Goal: Information Seeking & Learning: Learn about a topic

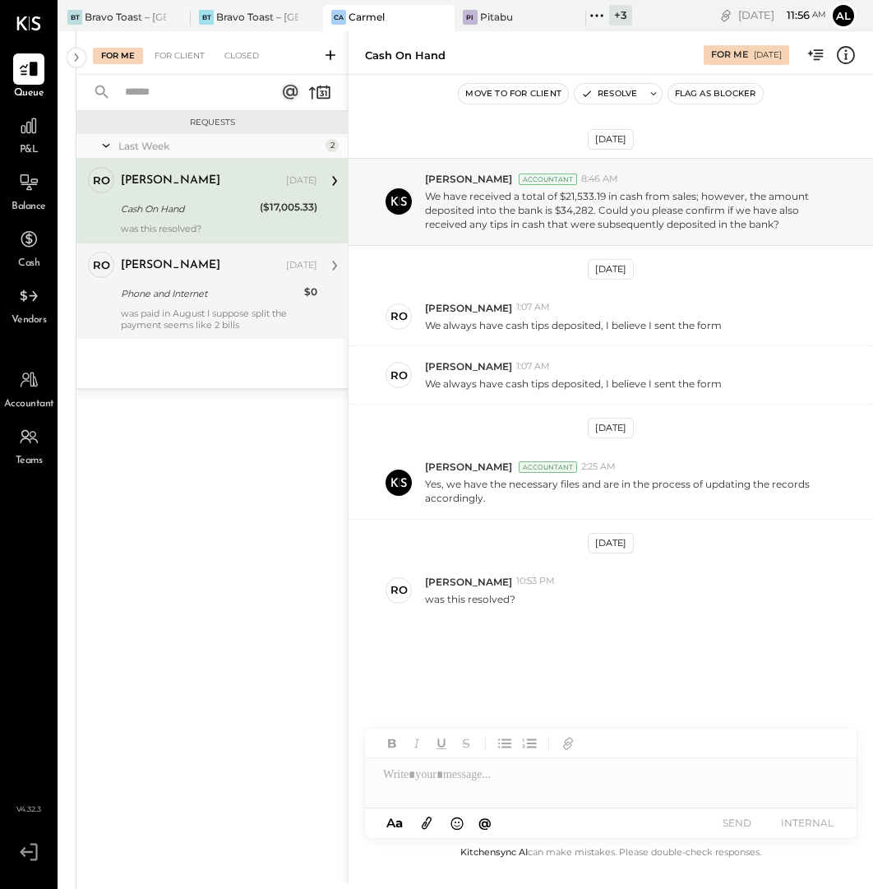
click at [217, 326] on div "was paid in August I suppose split the payment seems like 2 bills" at bounding box center [219, 319] width 197 height 23
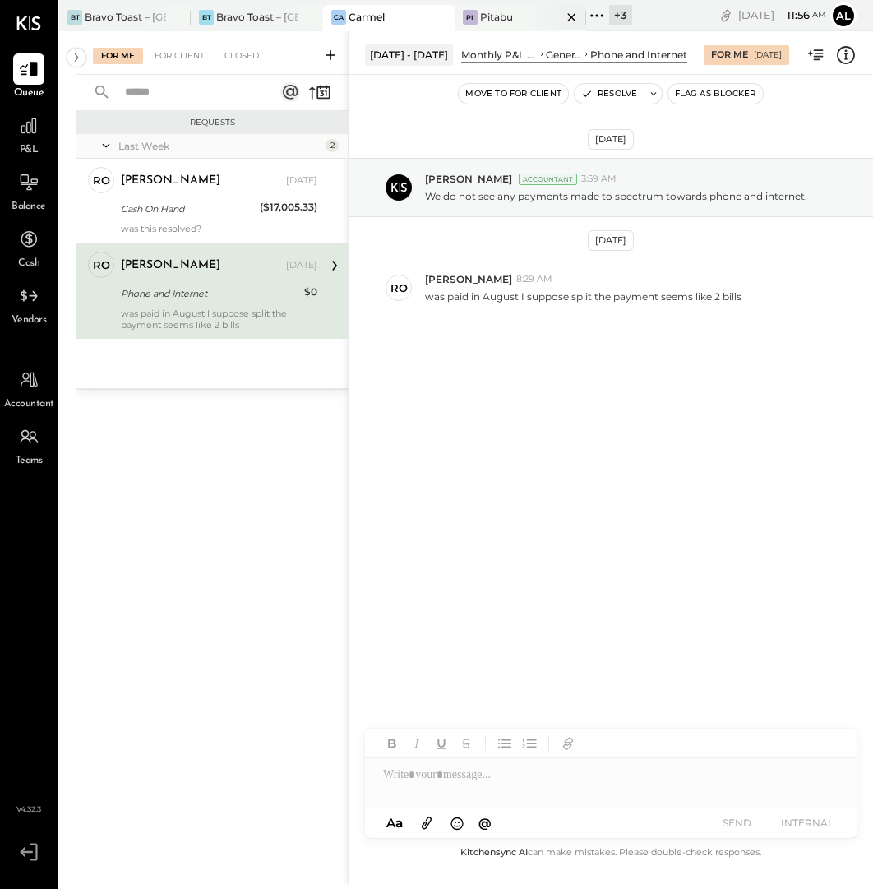
click at [507, 21] on div "Pitabu" at bounding box center [496, 17] width 33 height 14
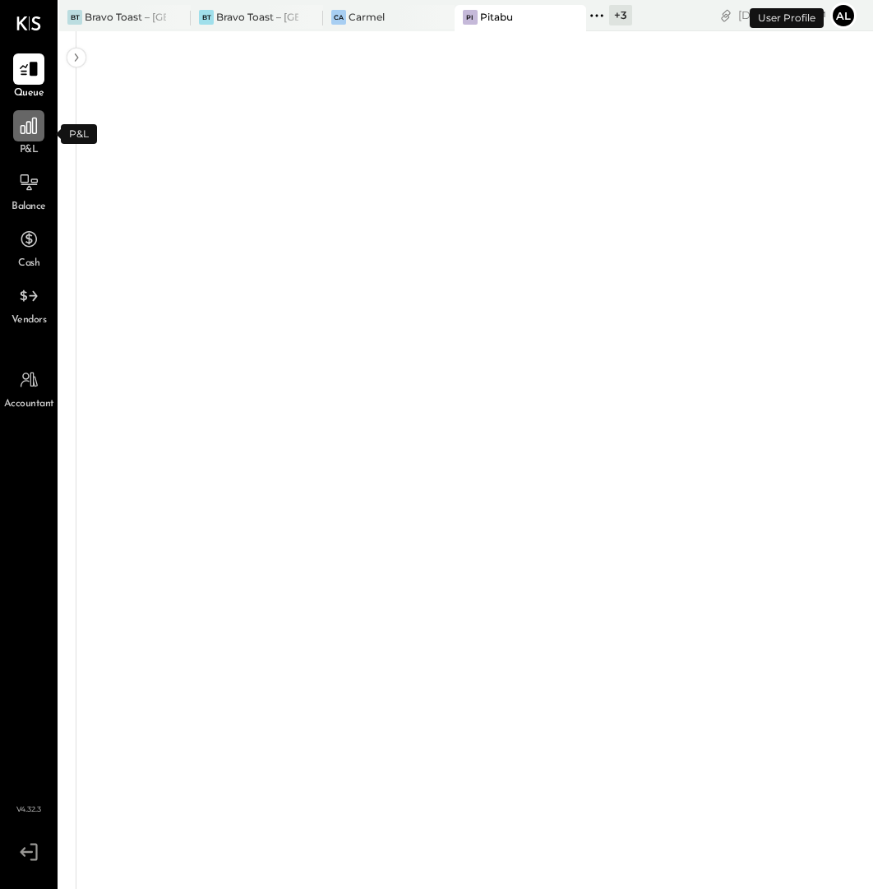
click at [27, 129] on icon at bounding box center [29, 126] width 16 height 16
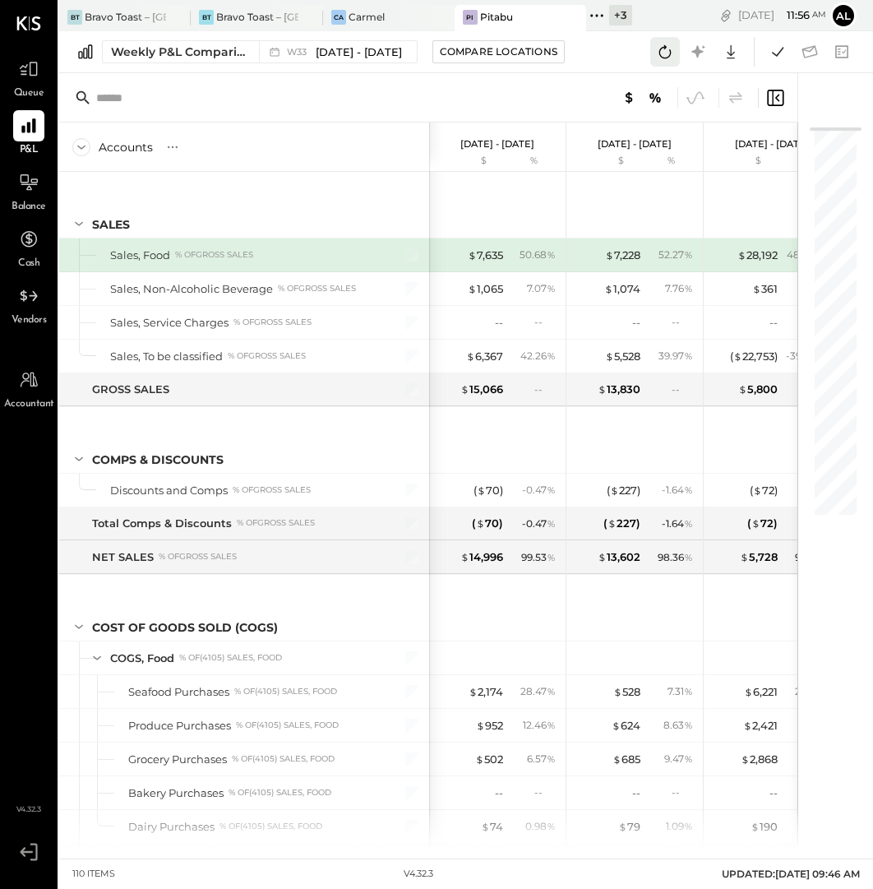
click at [667, 58] on icon at bounding box center [666, 51] width 12 height 13
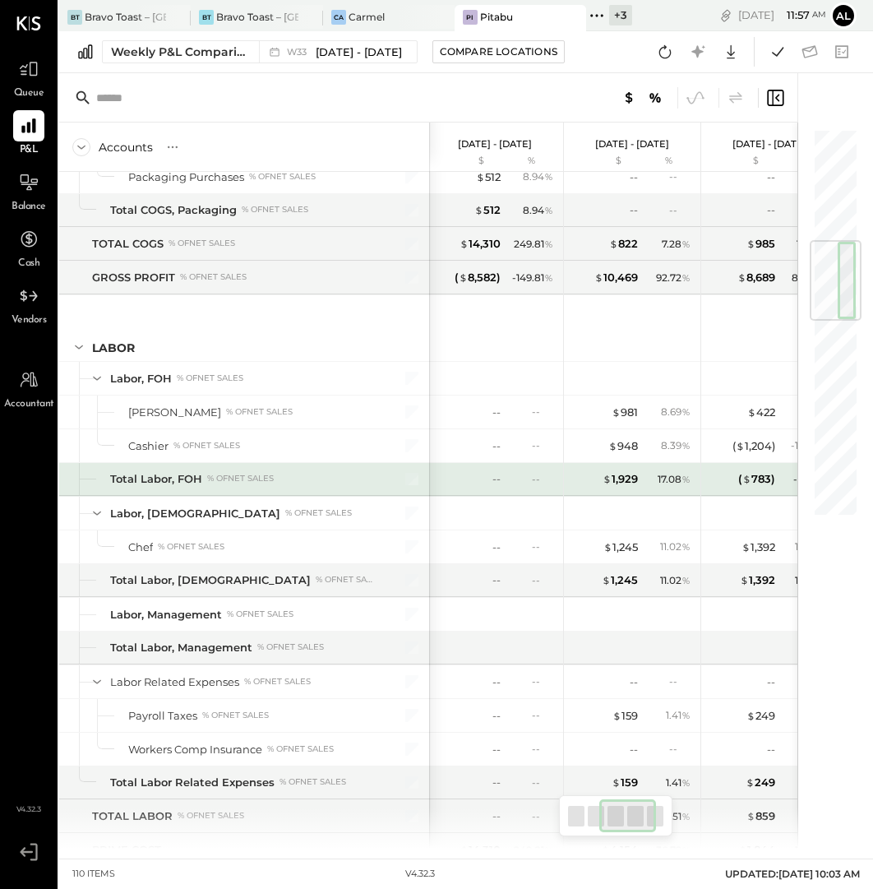
scroll to position [952, 0]
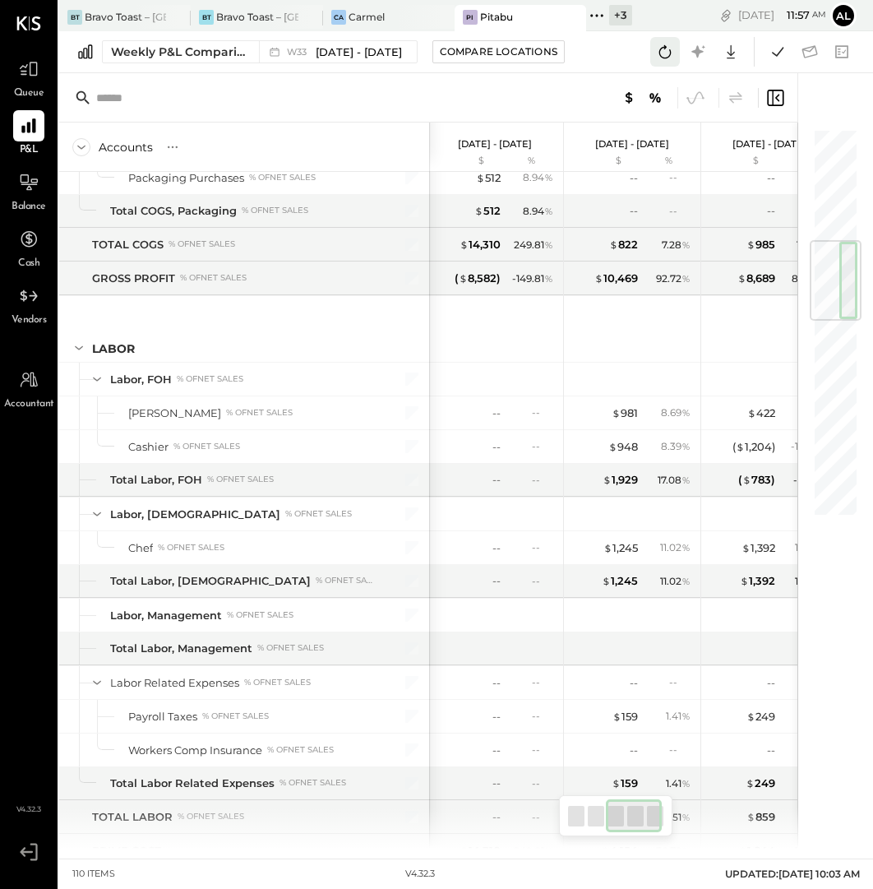
click at [661, 44] on icon at bounding box center [665, 51] width 21 height 21
